Goal: Book appointment/travel/reservation

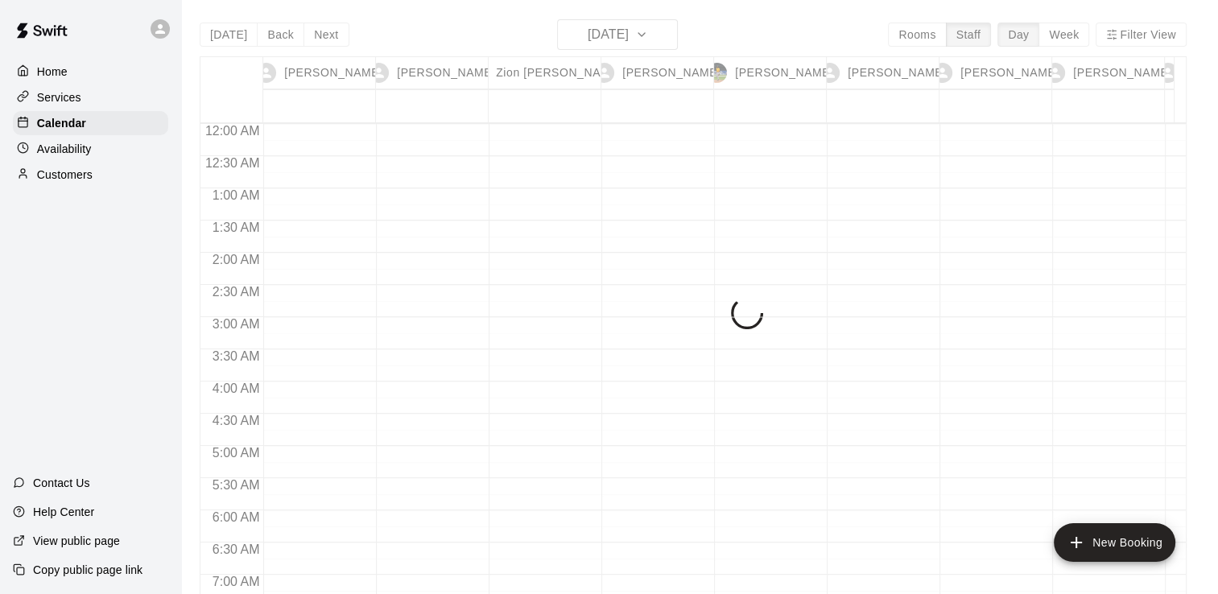
scroll to position [931, 0]
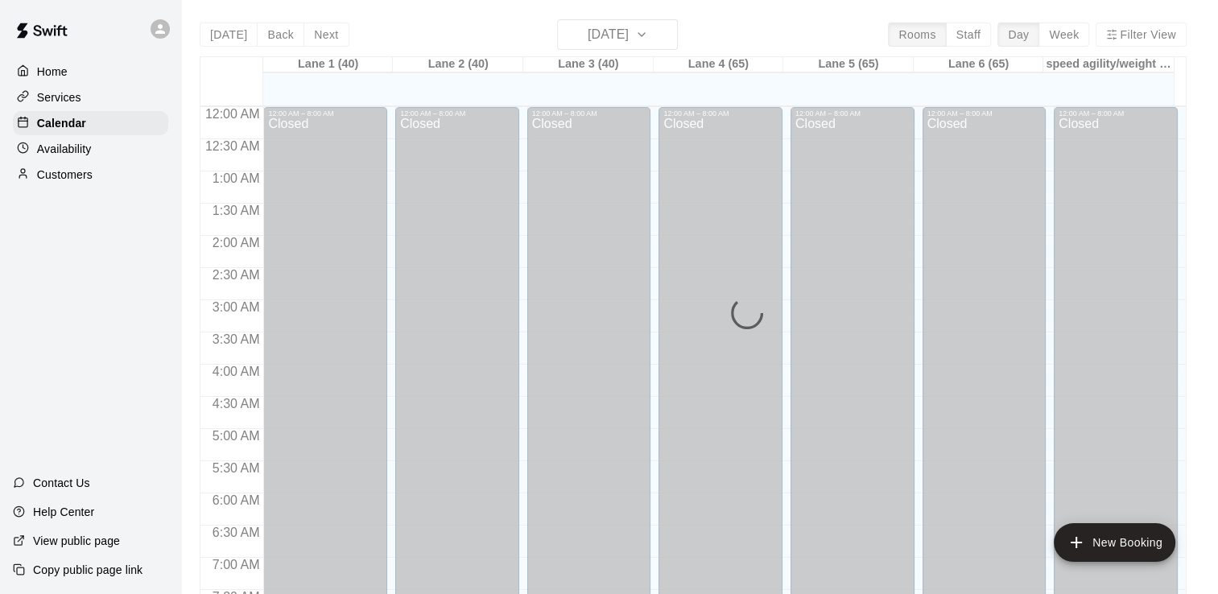
scroll to position [990, 0]
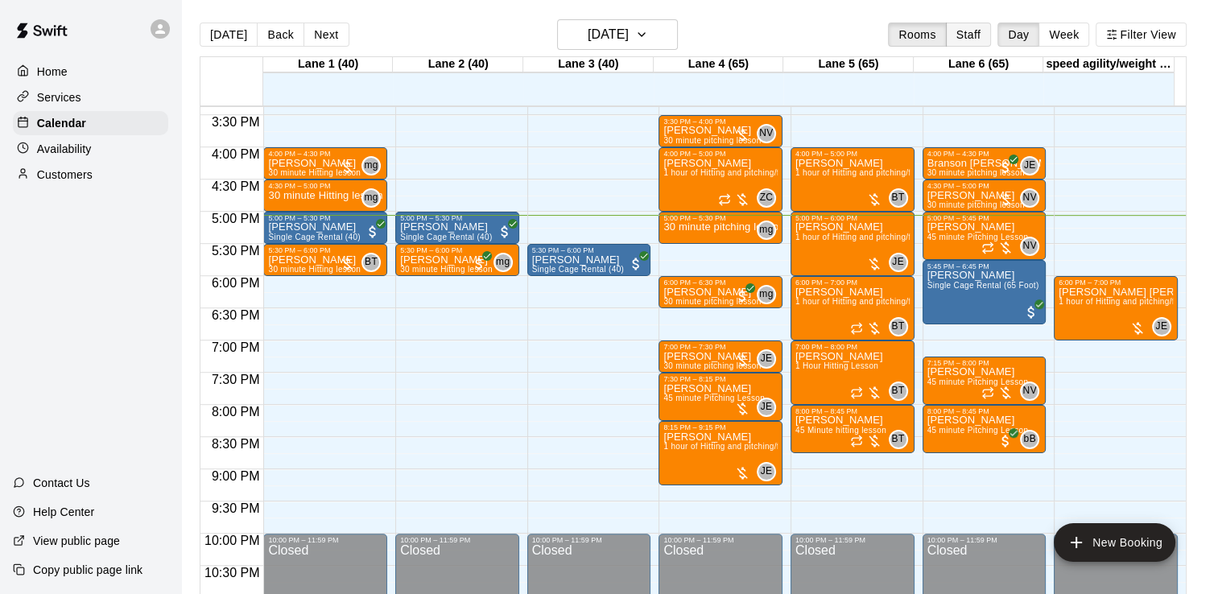
click at [984, 30] on button "Staff" at bounding box center [969, 35] width 46 height 24
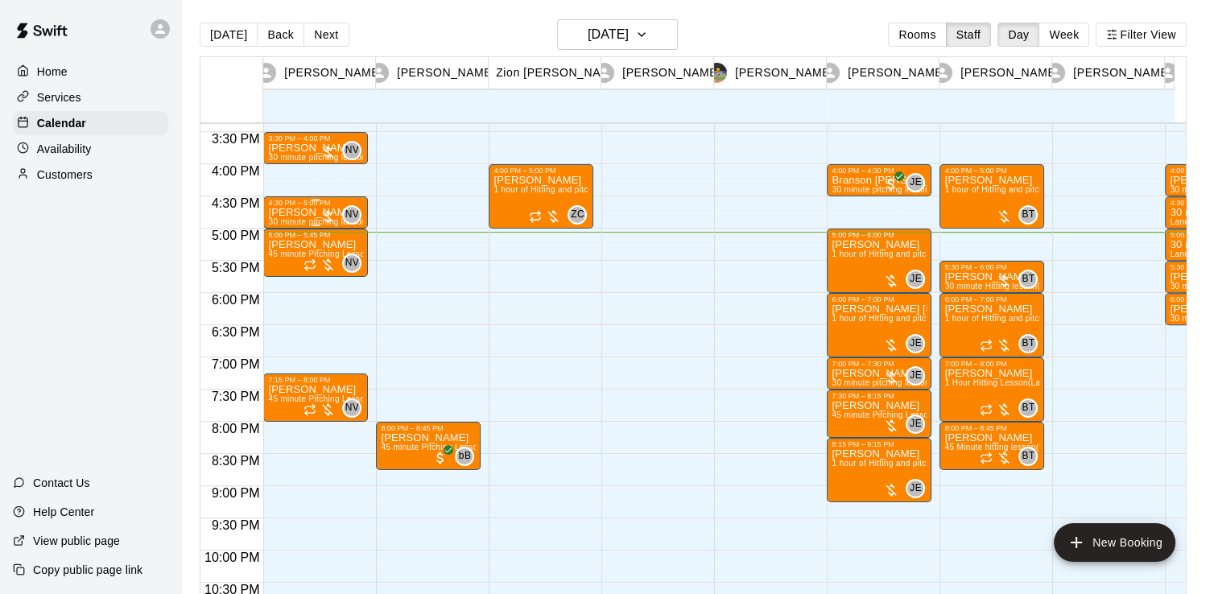
click at [315, 213] on p "[PERSON_NAME]" at bounding box center [315, 213] width 95 height 0
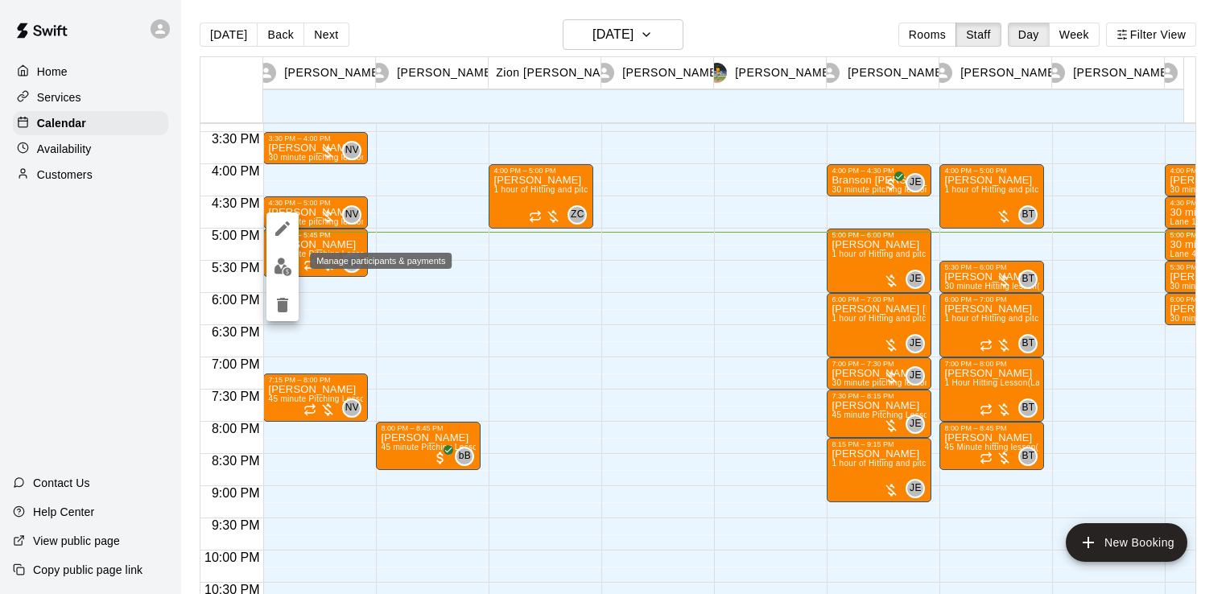
click at [287, 272] on img "edit" at bounding box center [283, 267] width 19 height 19
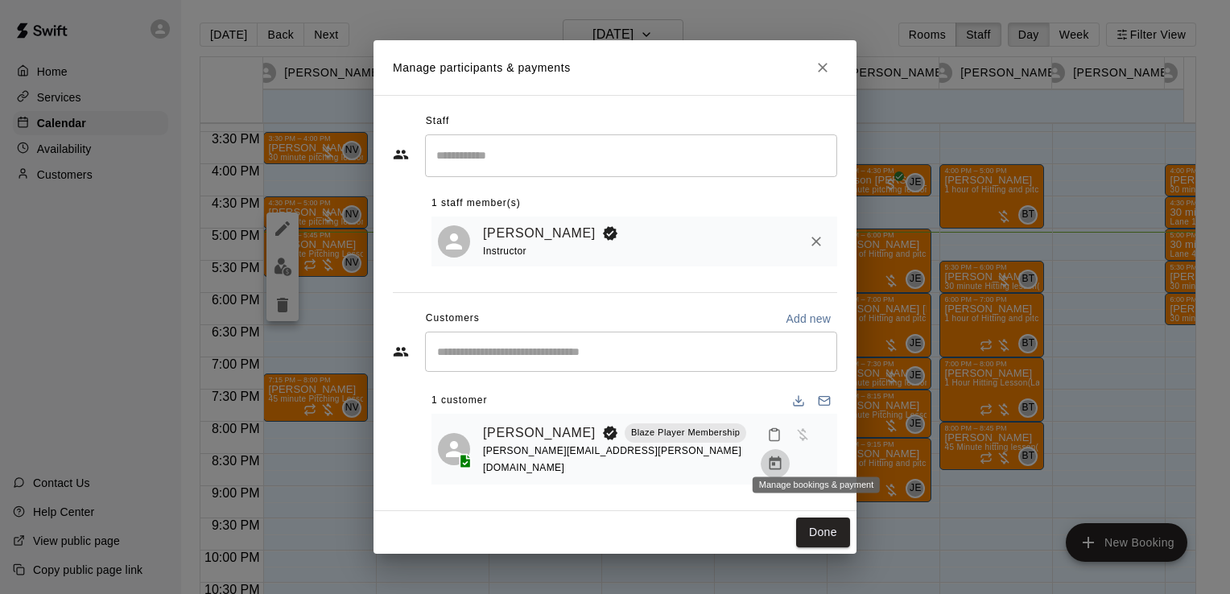
click at [790, 456] on button "Manage bookings & payment" at bounding box center [775, 463] width 29 height 29
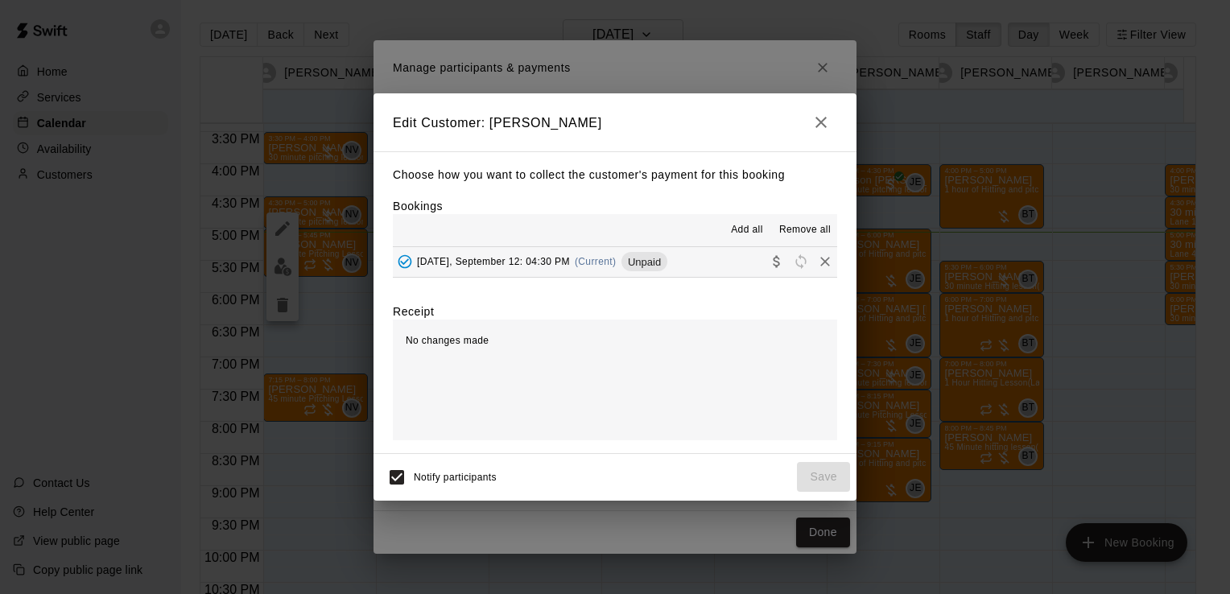
click at [693, 264] on button "[DATE], September 12: 04:30 PM (Current) Unpaid" at bounding box center [615, 262] width 444 height 30
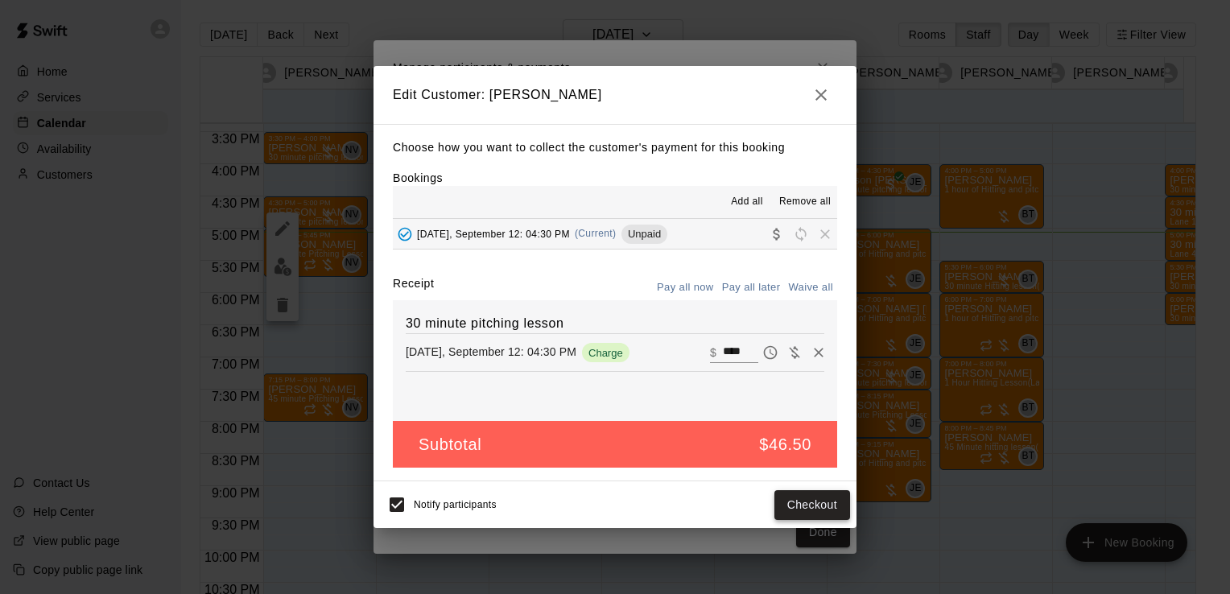
click at [803, 514] on button "Checkout" at bounding box center [812, 505] width 76 height 30
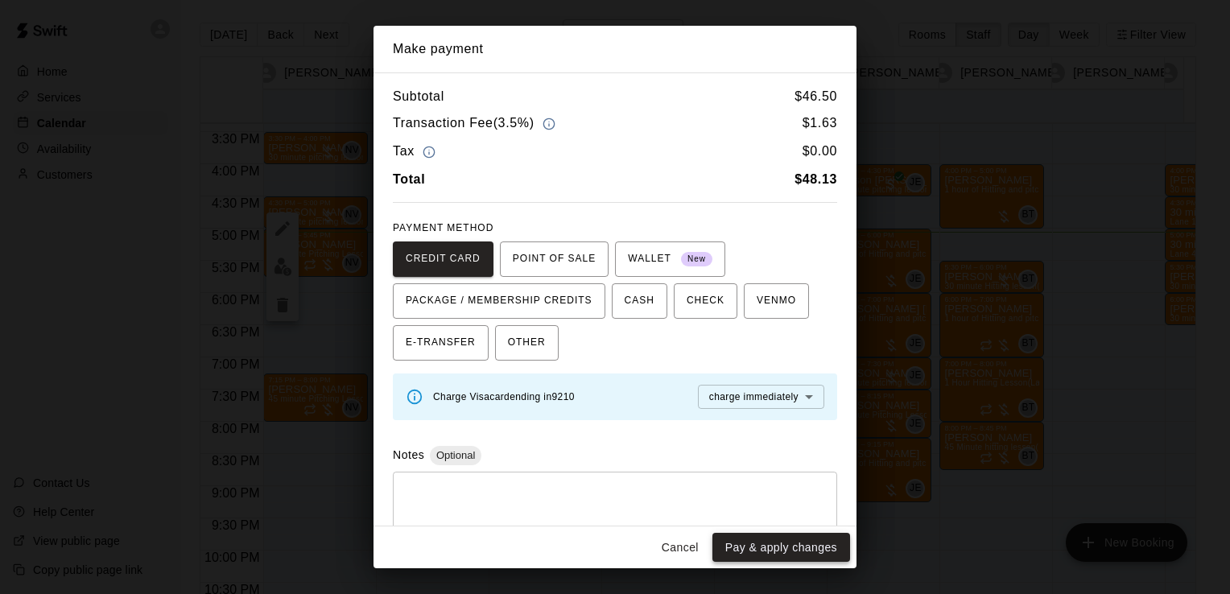
click at [789, 553] on button "Pay & apply changes" at bounding box center [781, 548] width 138 height 30
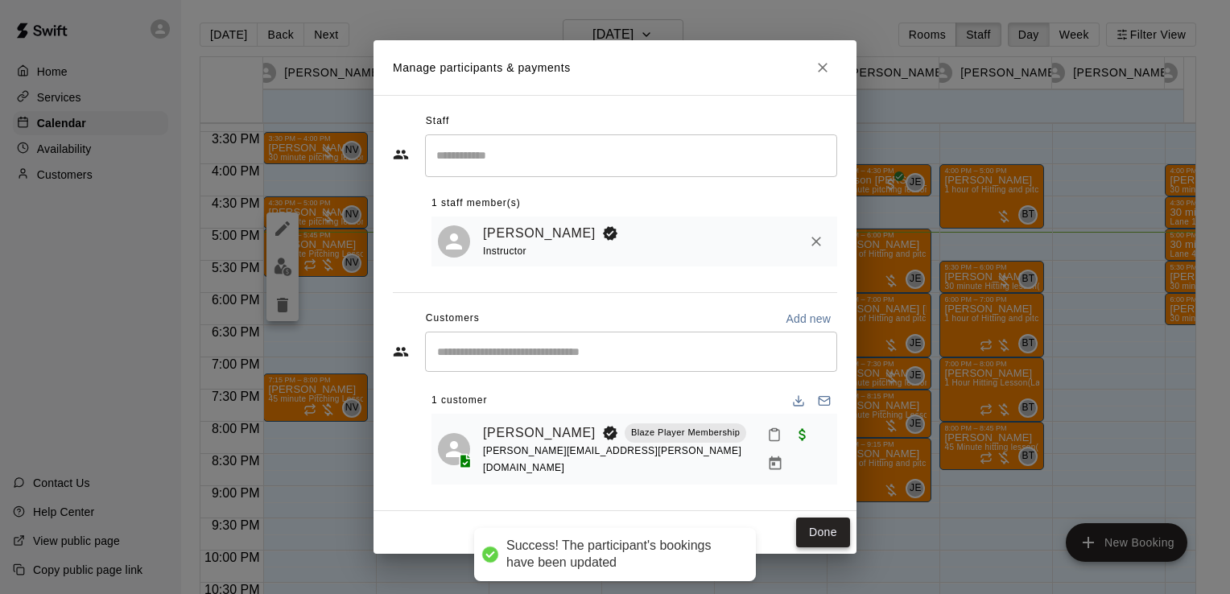
click at [825, 518] on button "Done" at bounding box center [823, 533] width 54 height 30
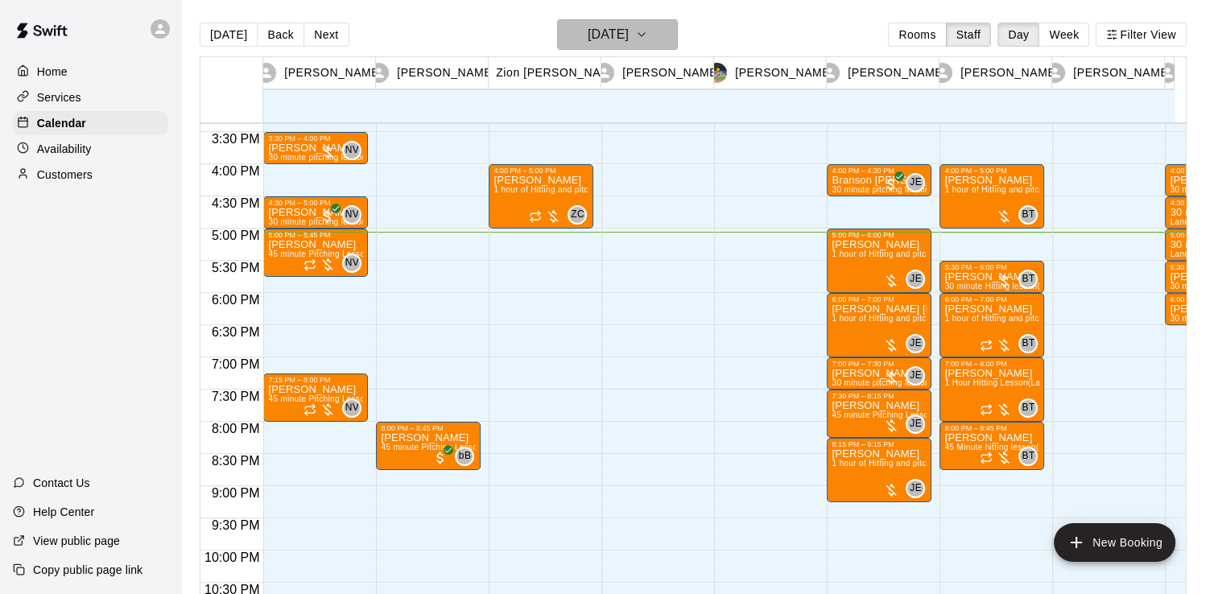
drag, startPoint x: 668, startPoint y: 38, endPoint x: 626, endPoint y: 34, distance: 42.9
click at [626, 34] on h6 "[DATE]" at bounding box center [608, 34] width 41 height 23
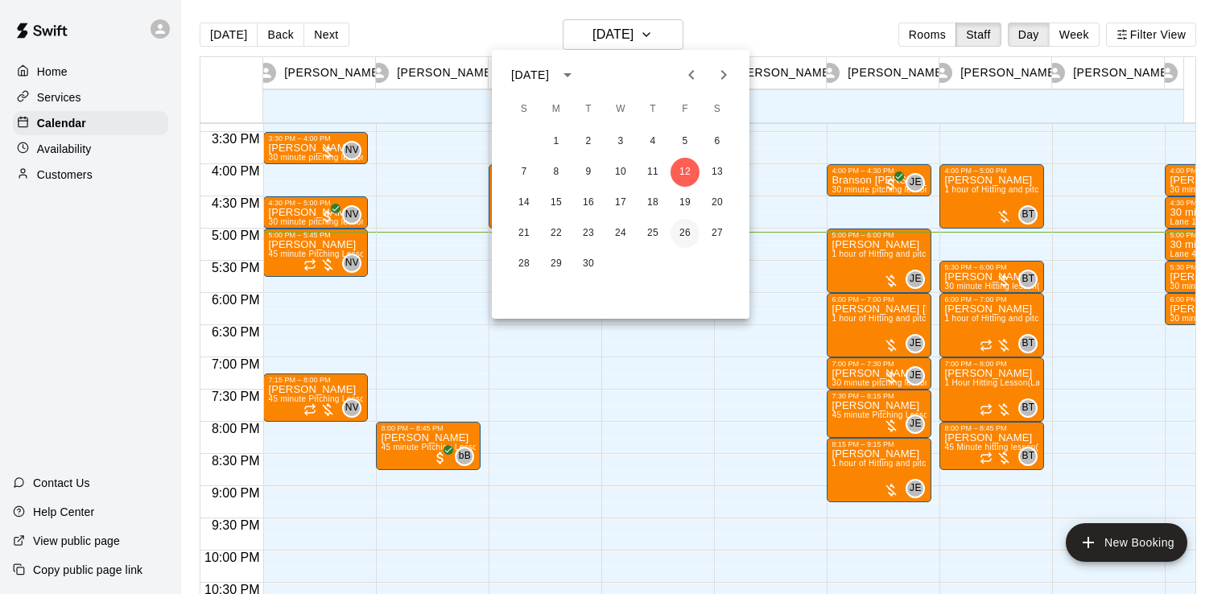
click at [688, 227] on button "26" at bounding box center [685, 233] width 29 height 29
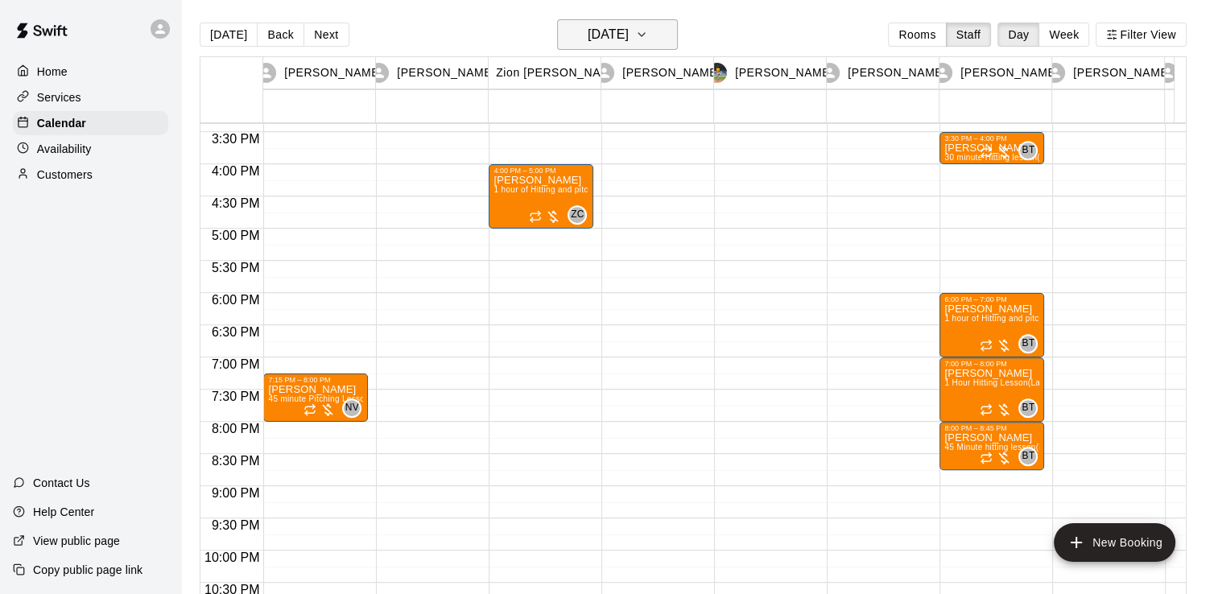
click at [629, 42] on h6 "[DATE]" at bounding box center [608, 34] width 41 height 23
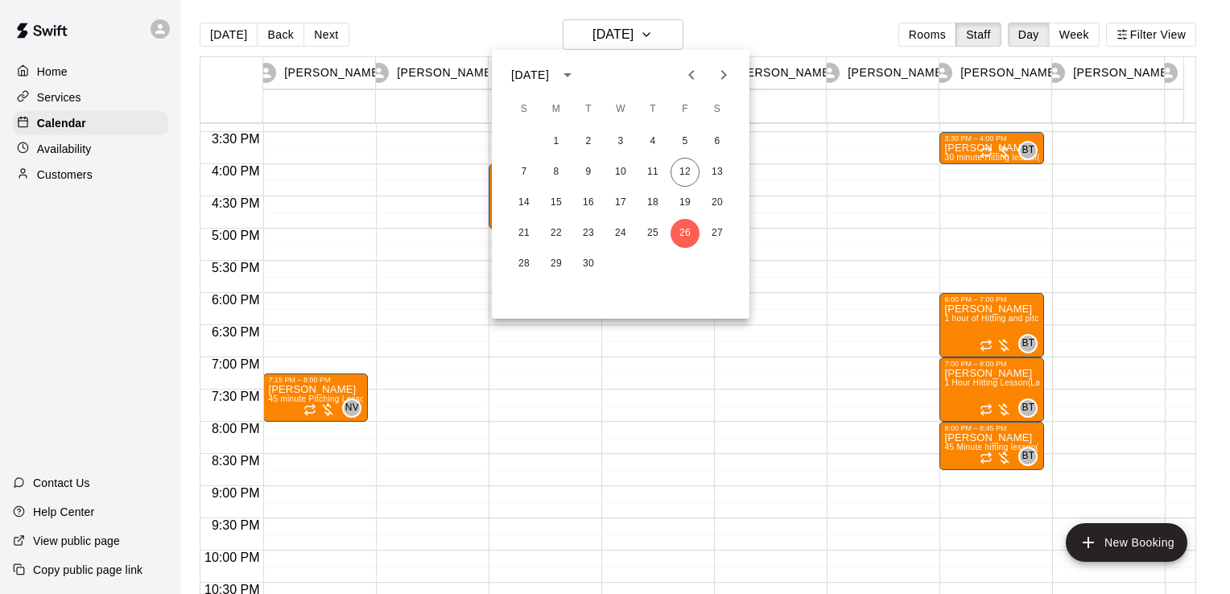
click at [721, 83] on icon "Next month" at bounding box center [723, 74] width 19 height 19
click at [687, 143] on button "3" at bounding box center [685, 141] width 29 height 29
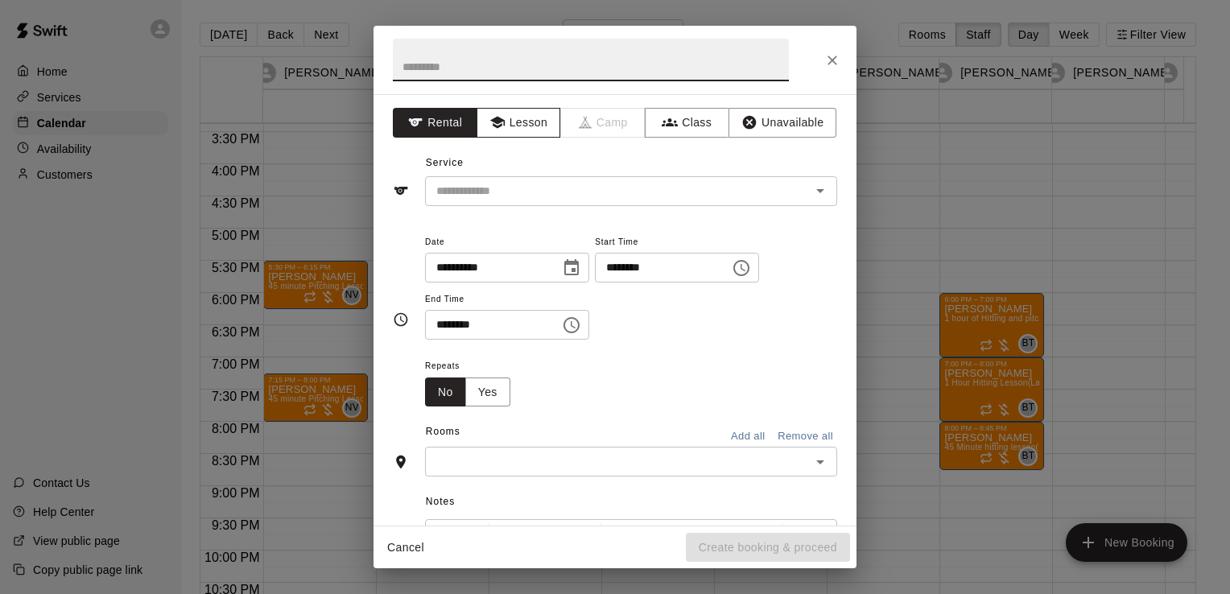
click at [517, 130] on button "Lesson" at bounding box center [519, 123] width 85 height 30
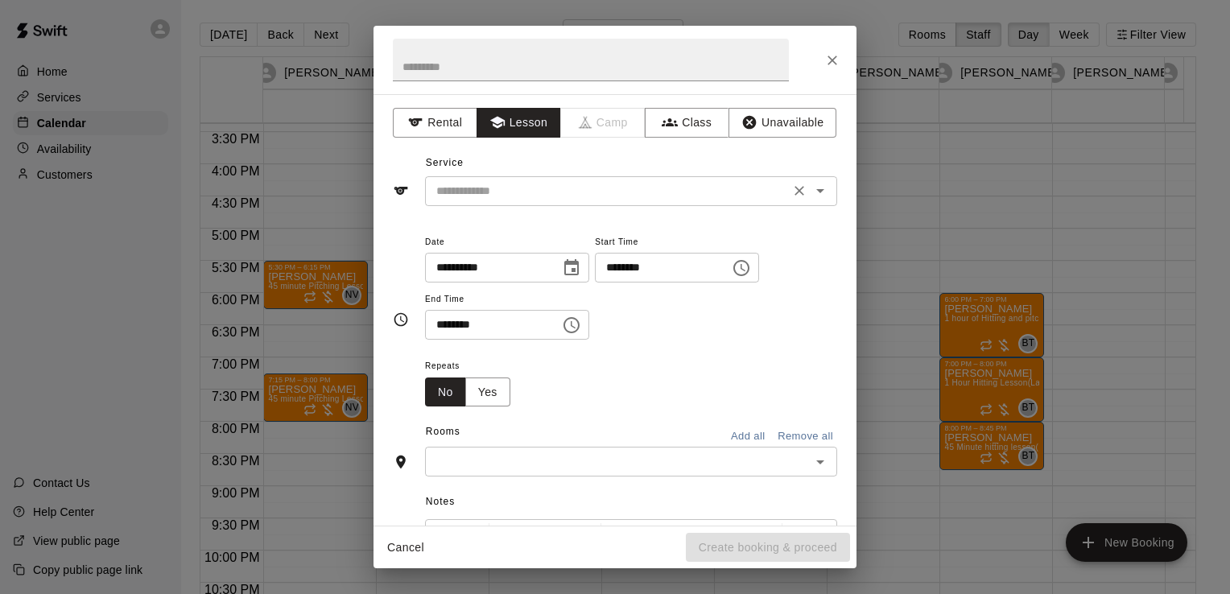
click at [516, 184] on input "text" at bounding box center [607, 191] width 355 height 20
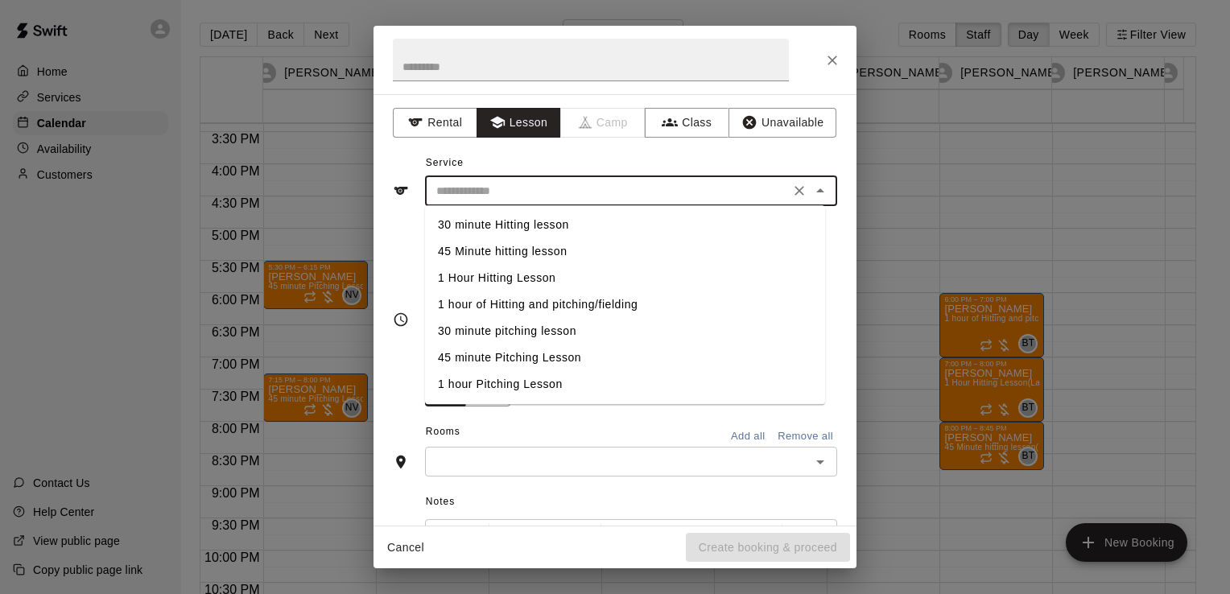
click at [499, 325] on li "30 minute pitching lesson" at bounding box center [625, 331] width 400 height 27
type input "**********"
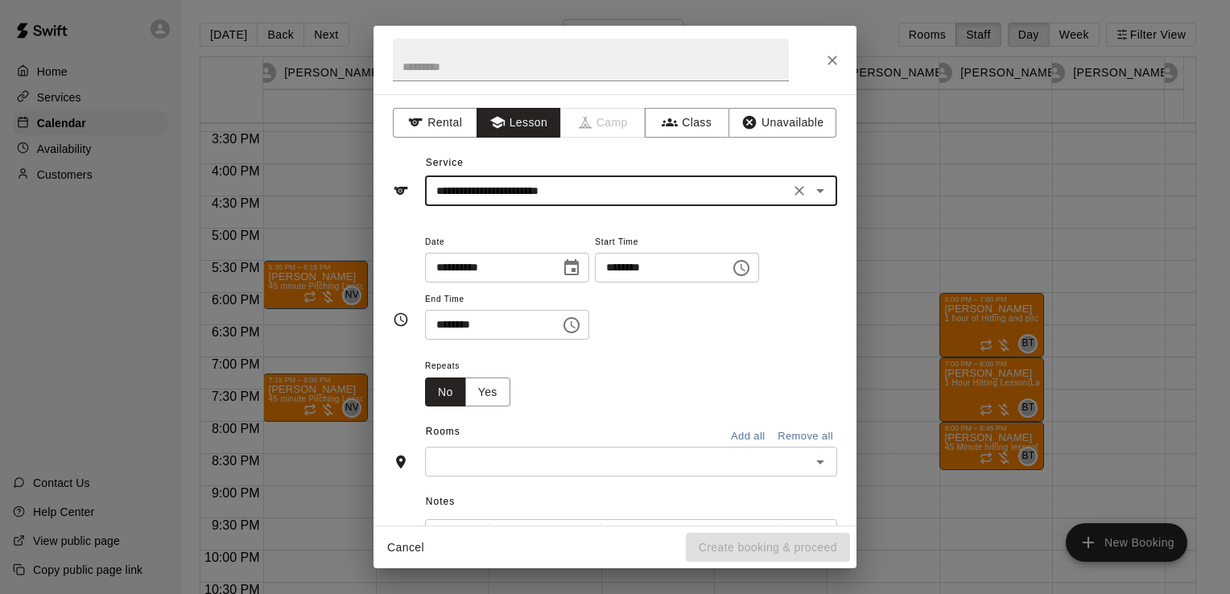
click at [665, 449] on div "​" at bounding box center [631, 462] width 412 height 30
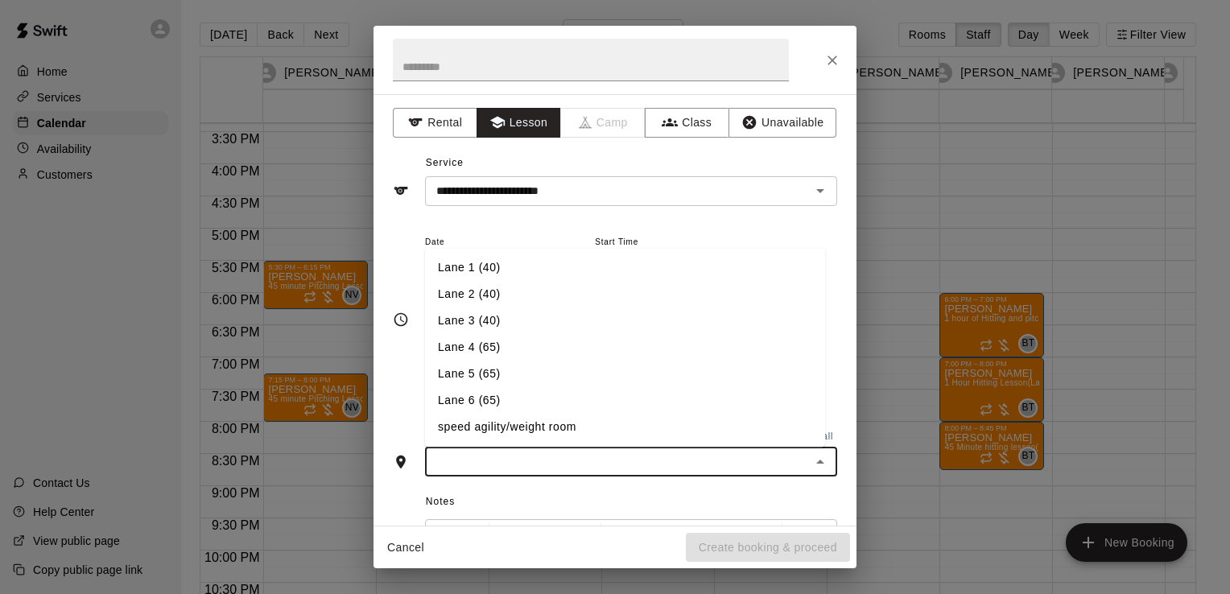
click at [606, 401] on li "Lane 6 (65)" at bounding box center [625, 401] width 400 height 27
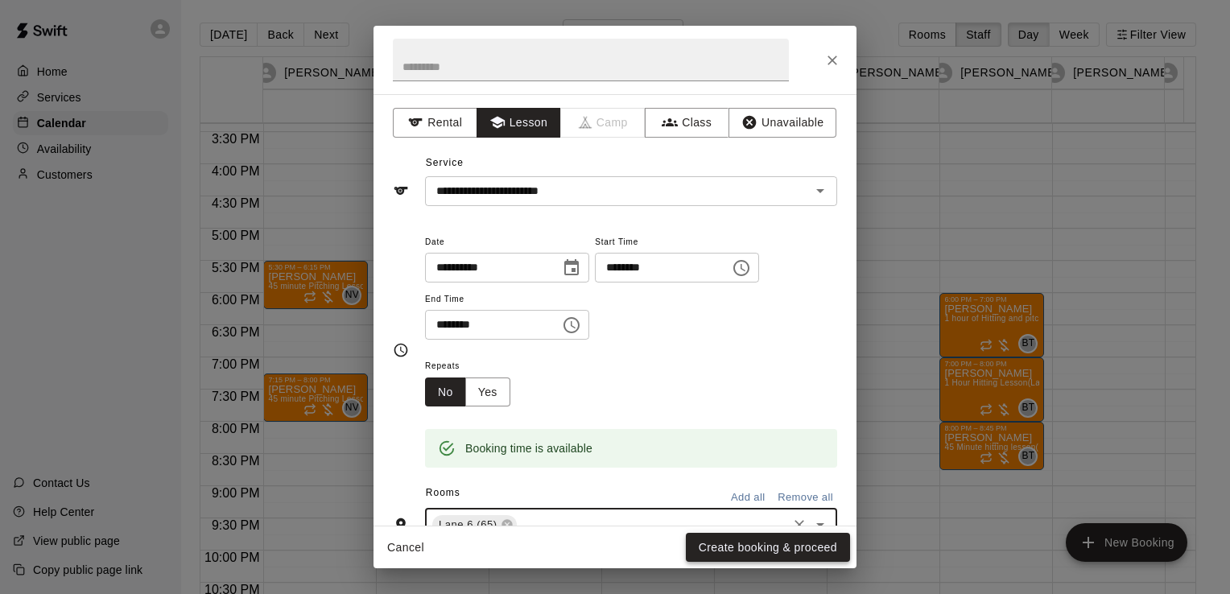
click at [704, 539] on button "Create booking & proceed" at bounding box center [768, 548] width 164 height 30
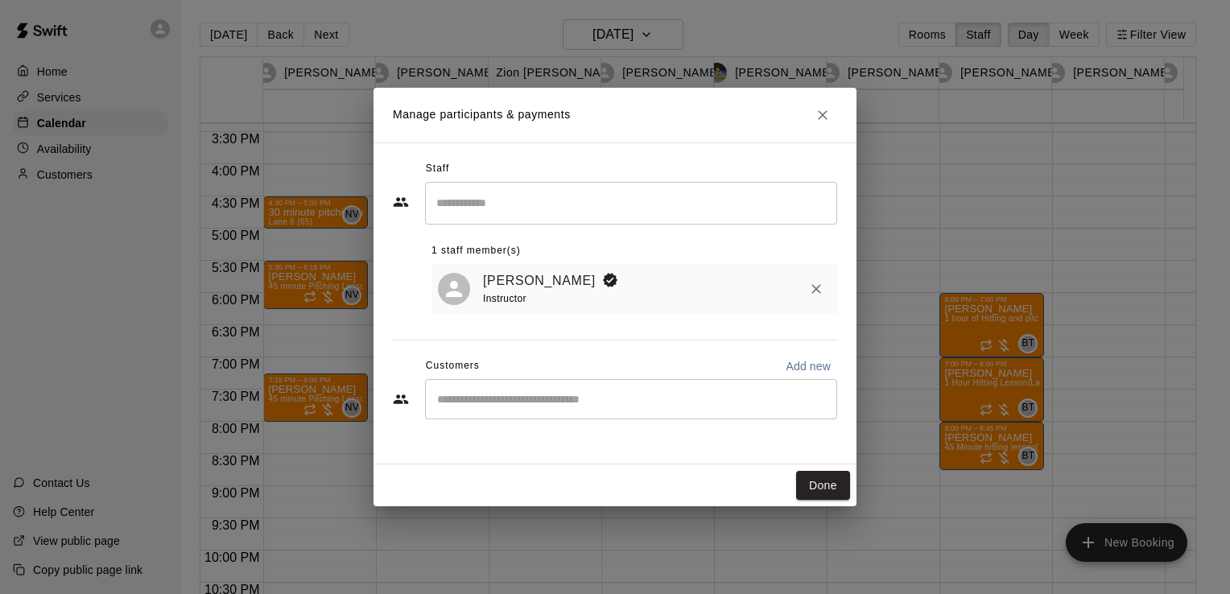
click at [591, 390] on div "​" at bounding box center [631, 399] width 412 height 40
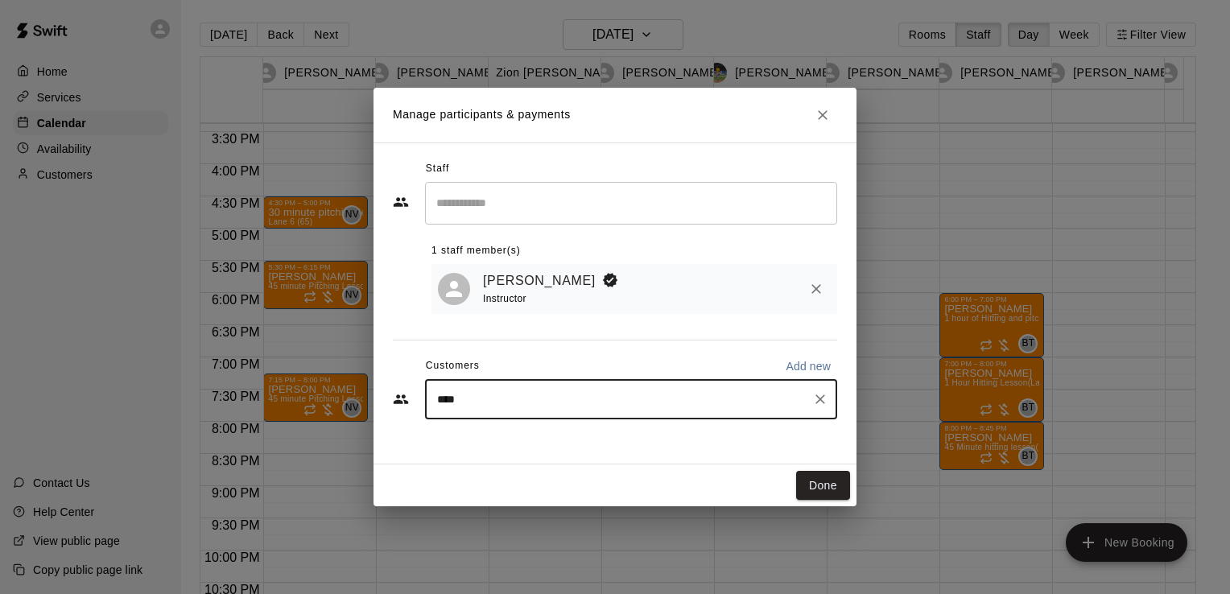
type input "*****"
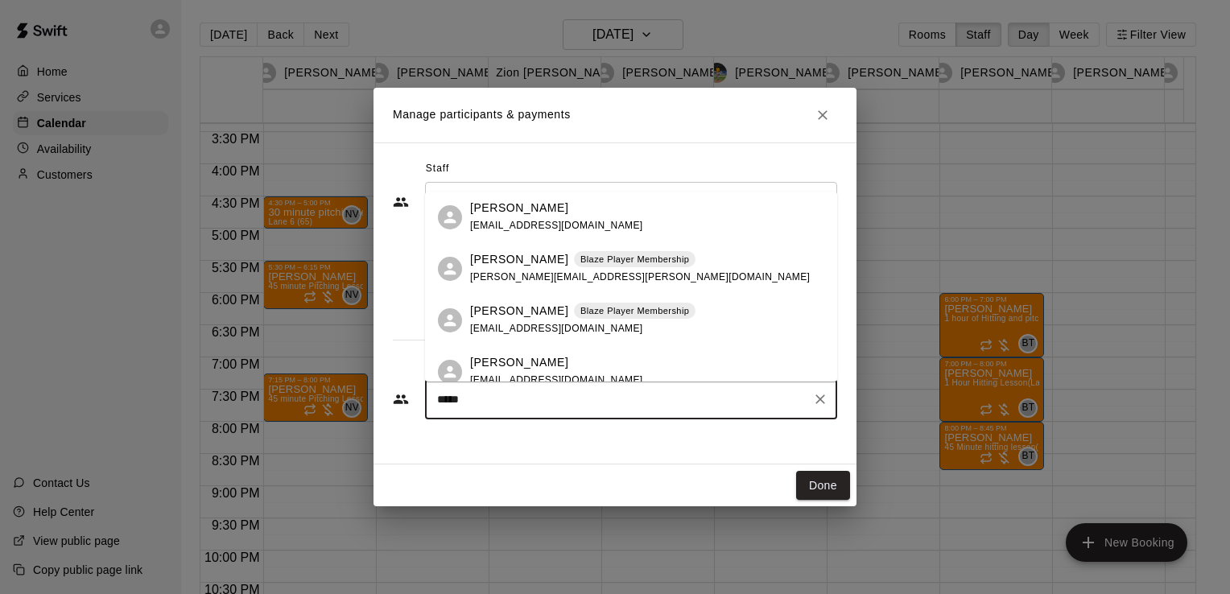
click at [609, 270] on div "[PERSON_NAME] Blaze Player Membership [PERSON_NAME][EMAIL_ADDRESS][PERSON_NAME]…" at bounding box center [640, 268] width 340 height 35
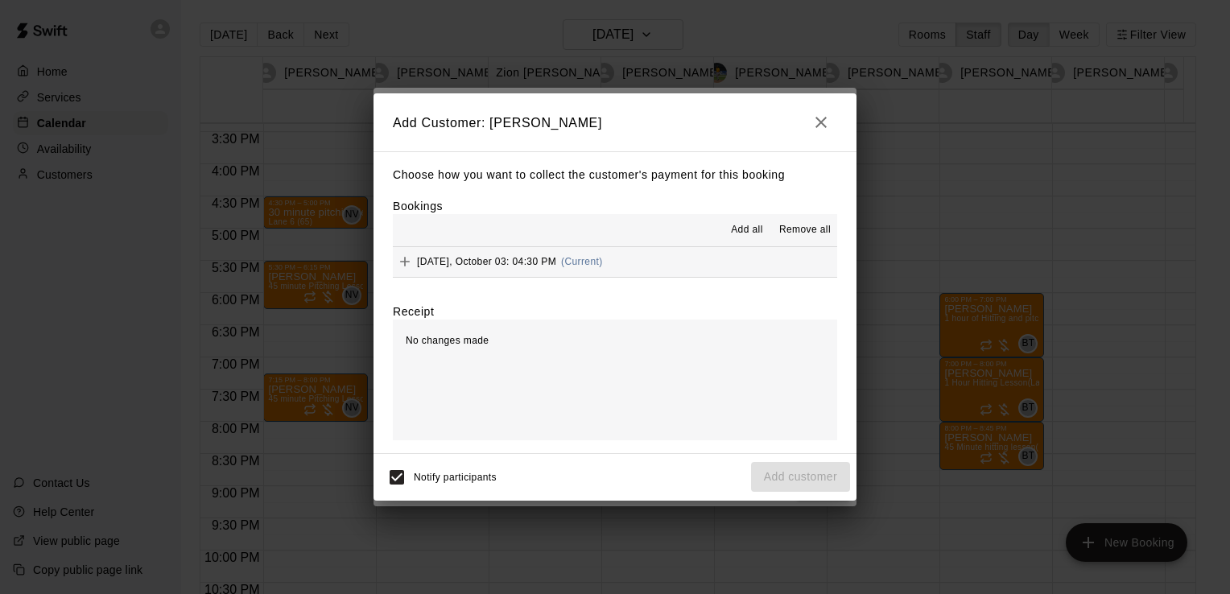
click at [738, 229] on span "Add all" at bounding box center [747, 230] width 32 height 16
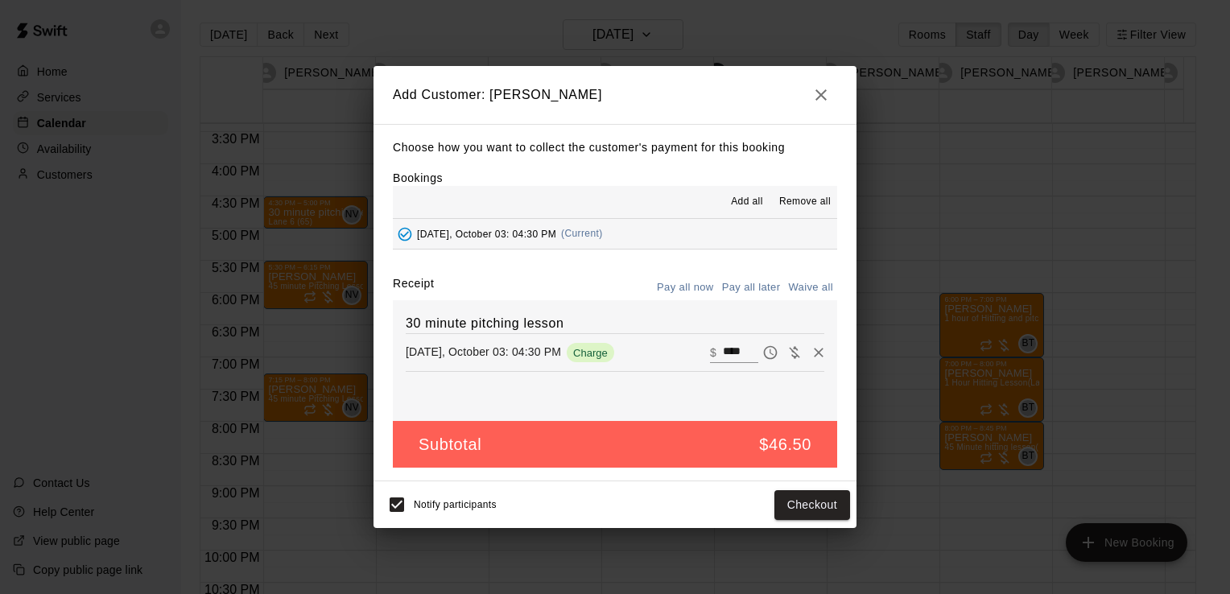
click at [757, 294] on button "Pay all later" at bounding box center [751, 287] width 67 height 25
click at [776, 505] on button "Add customer" at bounding box center [800, 505] width 99 height 30
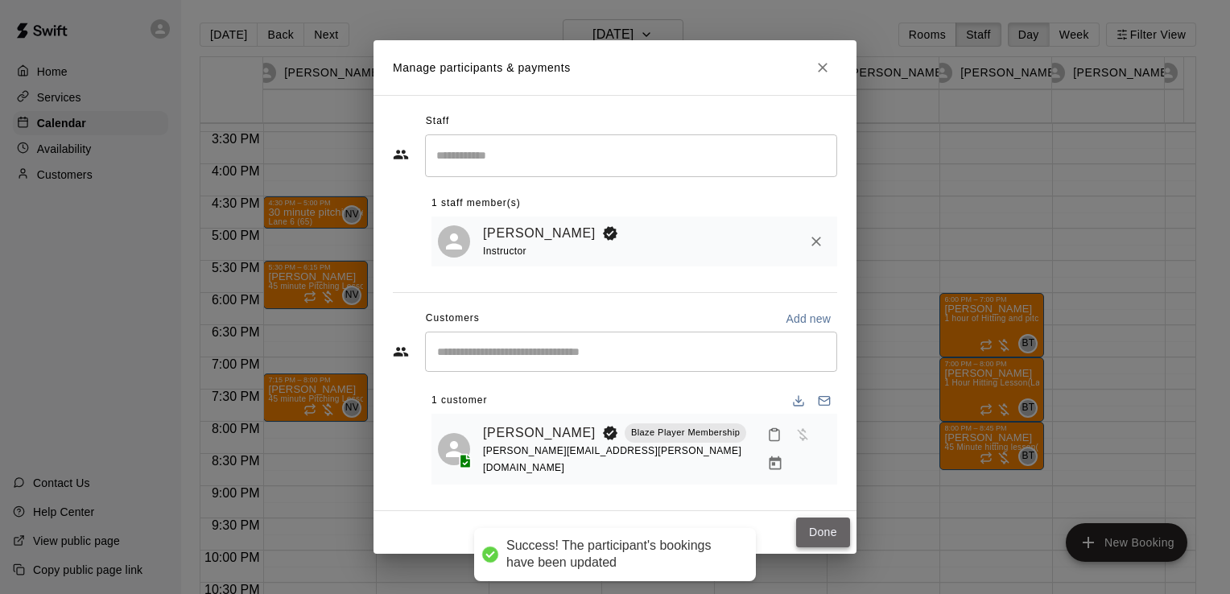
click at [833, 523] on button "Done" at bounding box center [823, 533] width 54 height 30
